Goal: Task Accomplishment & Management: Complete application form

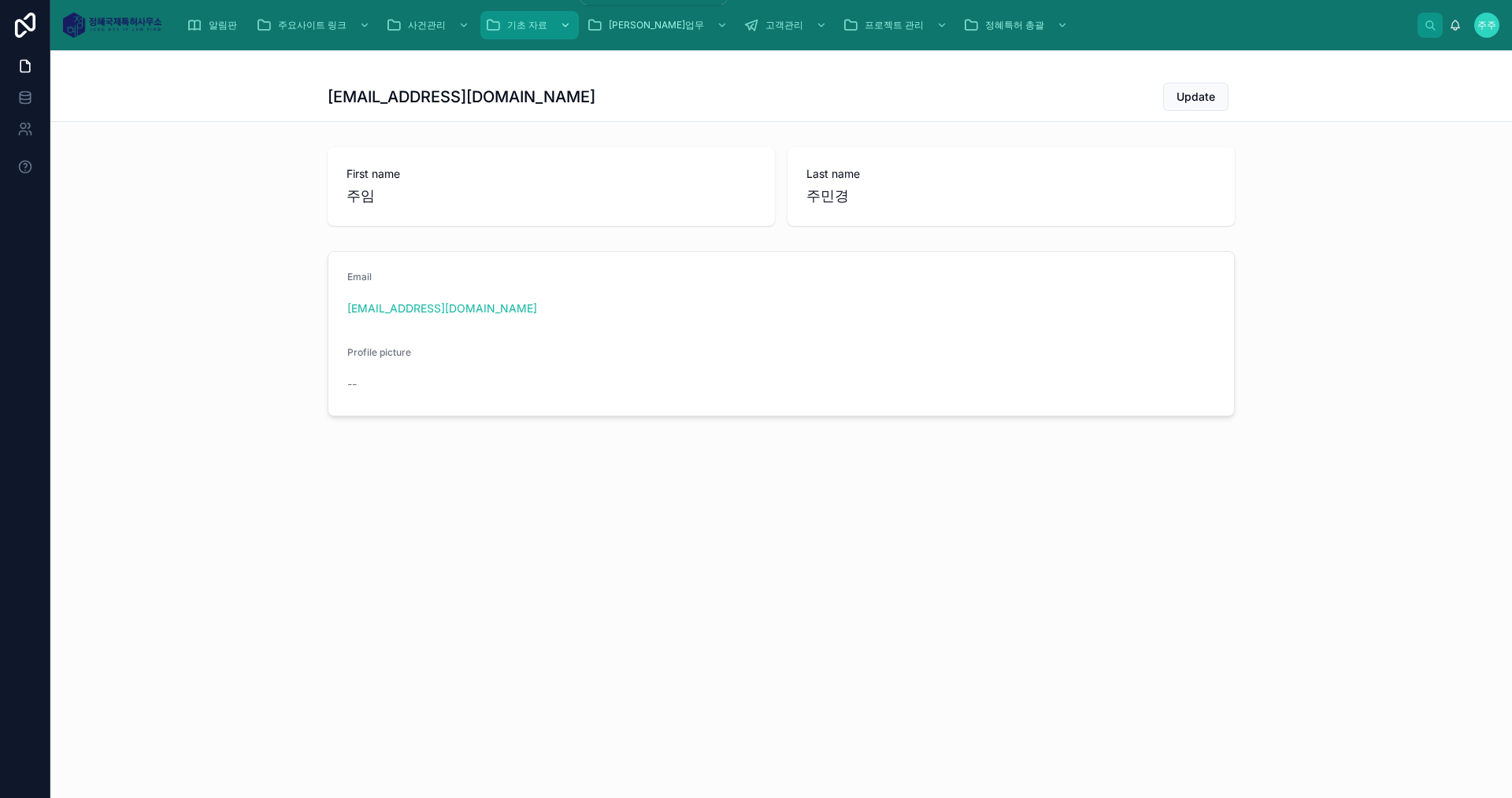
click at [535, 30] on span "기초 자료" at bounding box center [527, 26] width 40 height 13
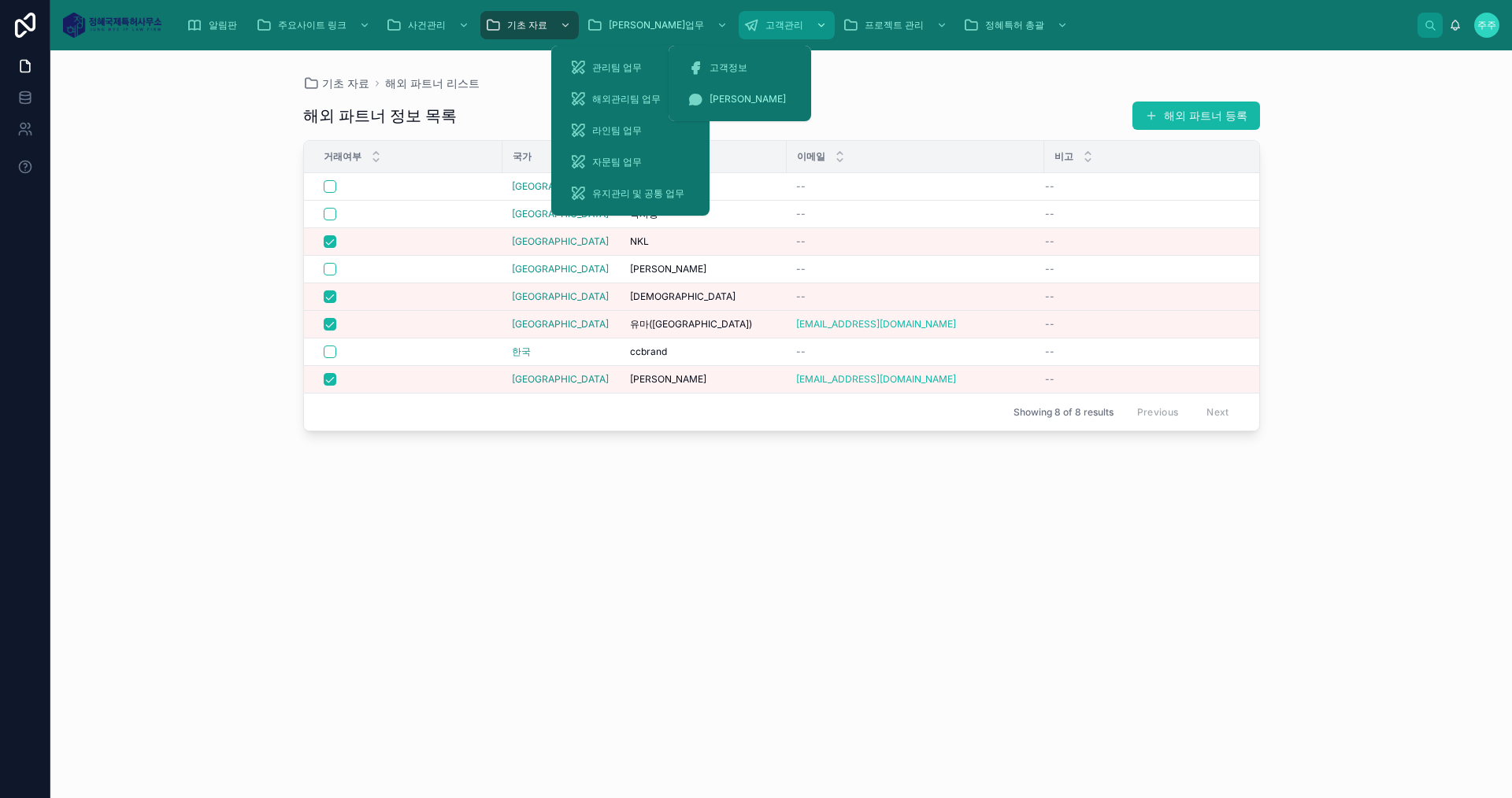
click at [747, 14] on div "고객관리" at bounding box center [787, 25] width 86 height 25
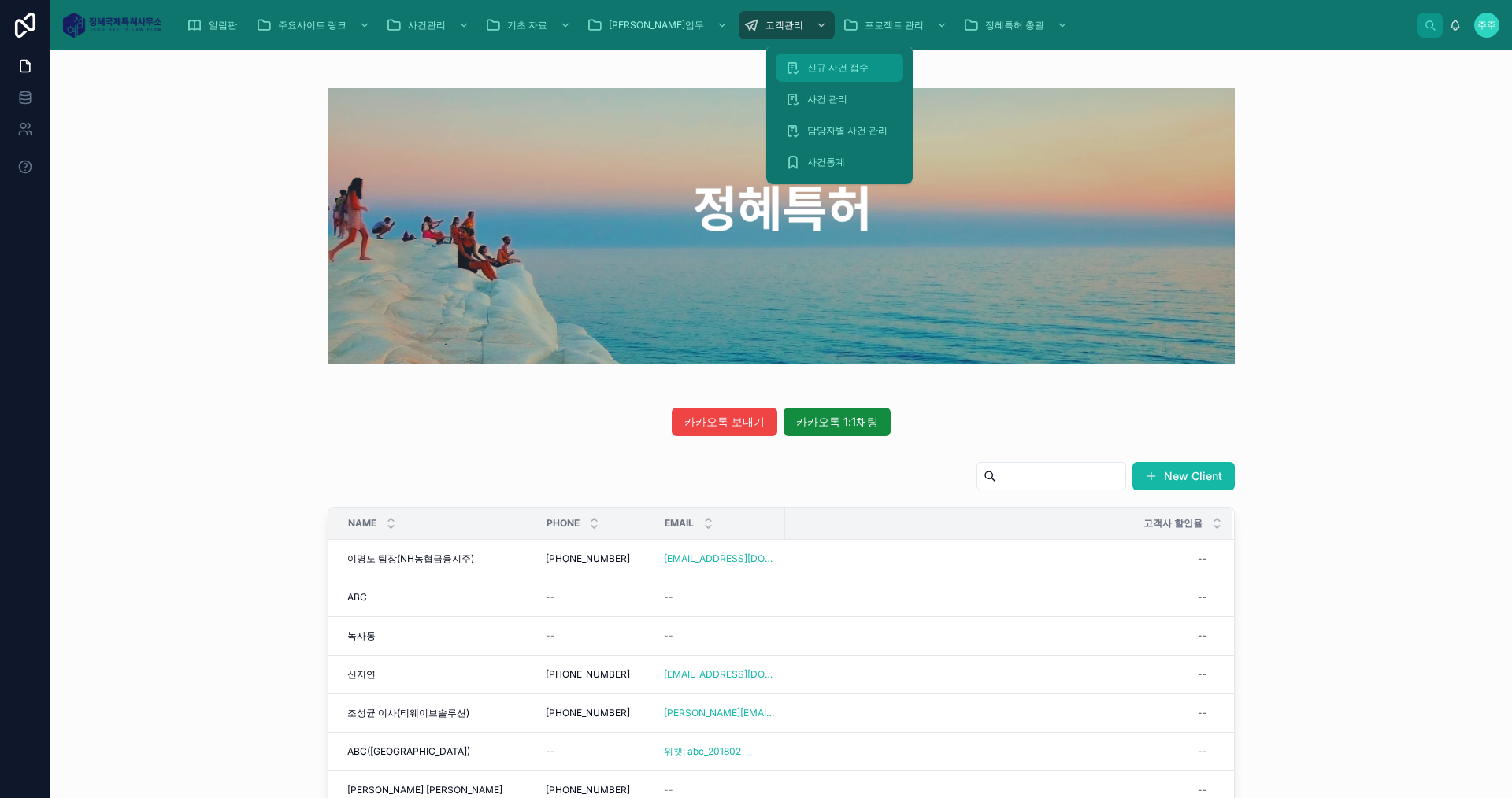
click at [832, 61] on div "신규 사건 접수" at bounding box center [840, 67] width 109 height 25
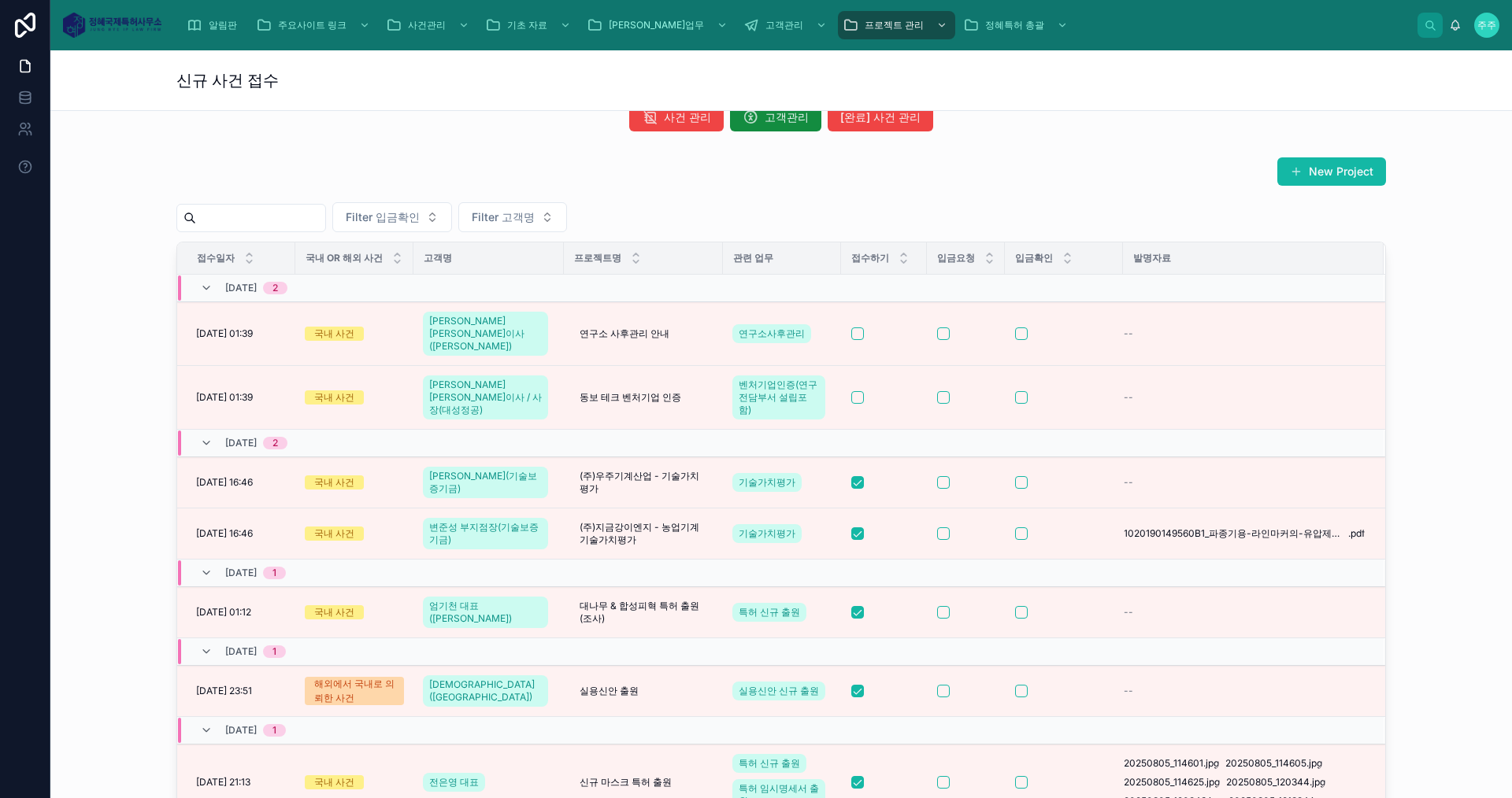
scroll to position [890, 0]
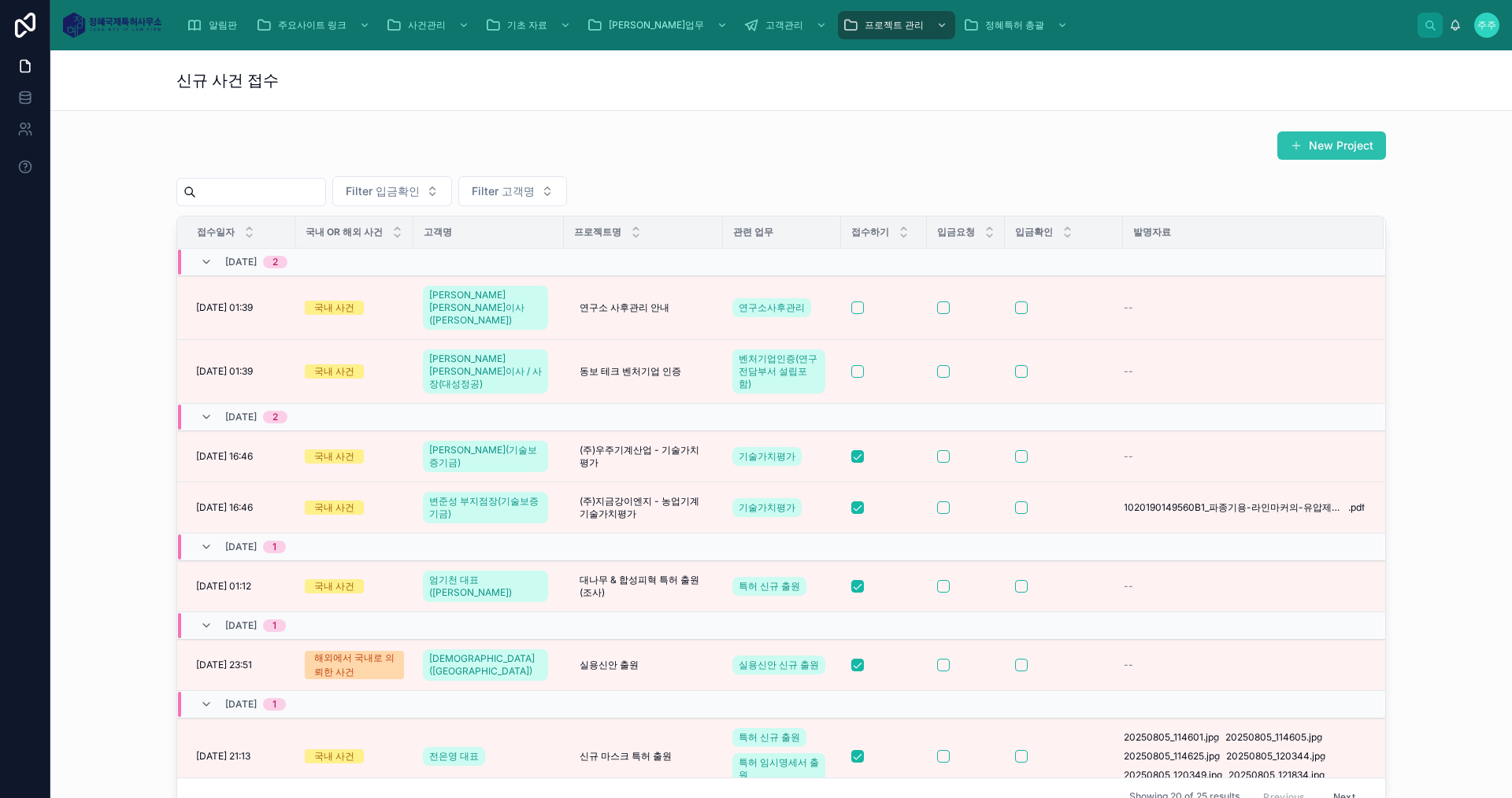
click at [1305, 143] on button "New Project" at bounding box center [1332, 145] width 109 height 28
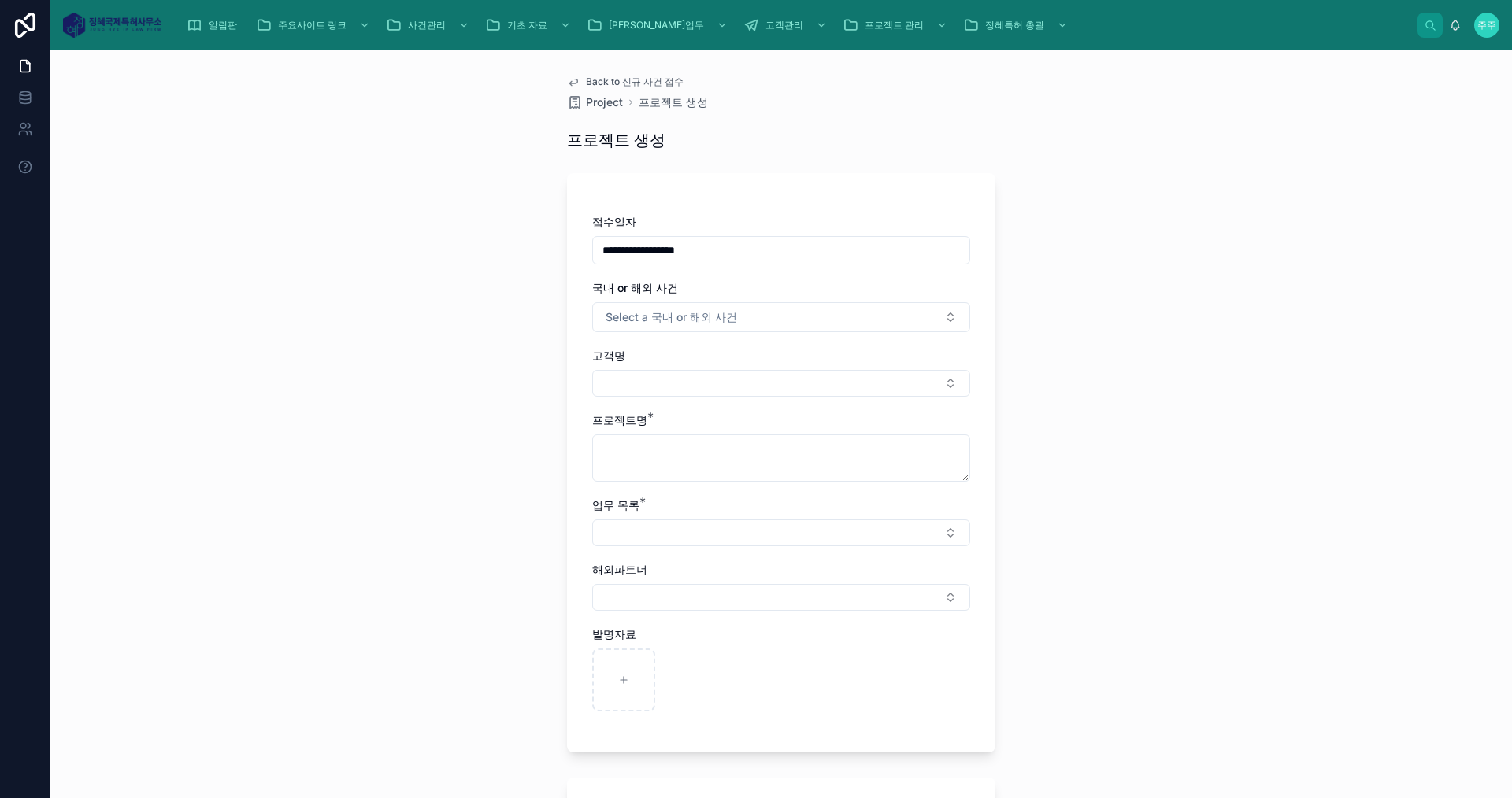
type input "**********"
